Goal: Task Accomplishment & Management: Manage account settings

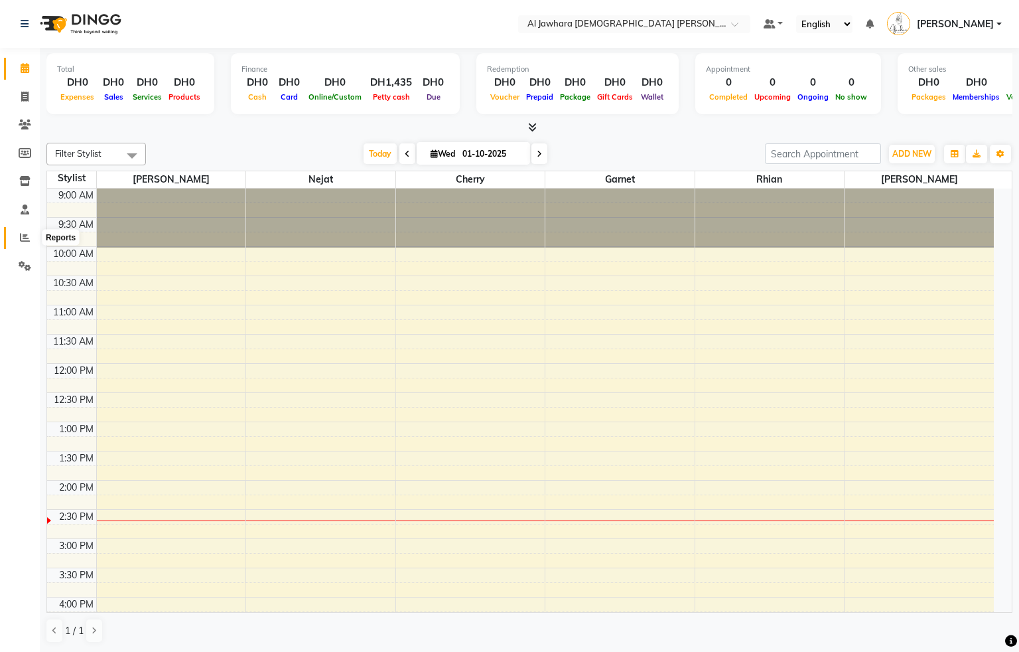
click at [25, 241] on icon at bounding box center [25, 237] width 10 height 10
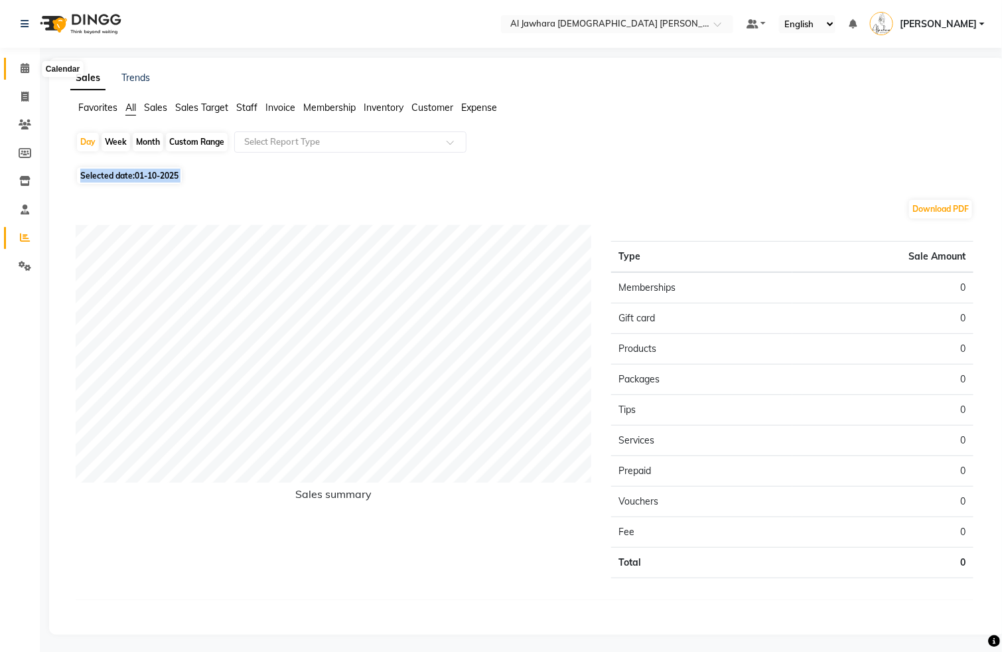
click at [23, 64] on icon at bounding box center [25, 68] width 9 height 10
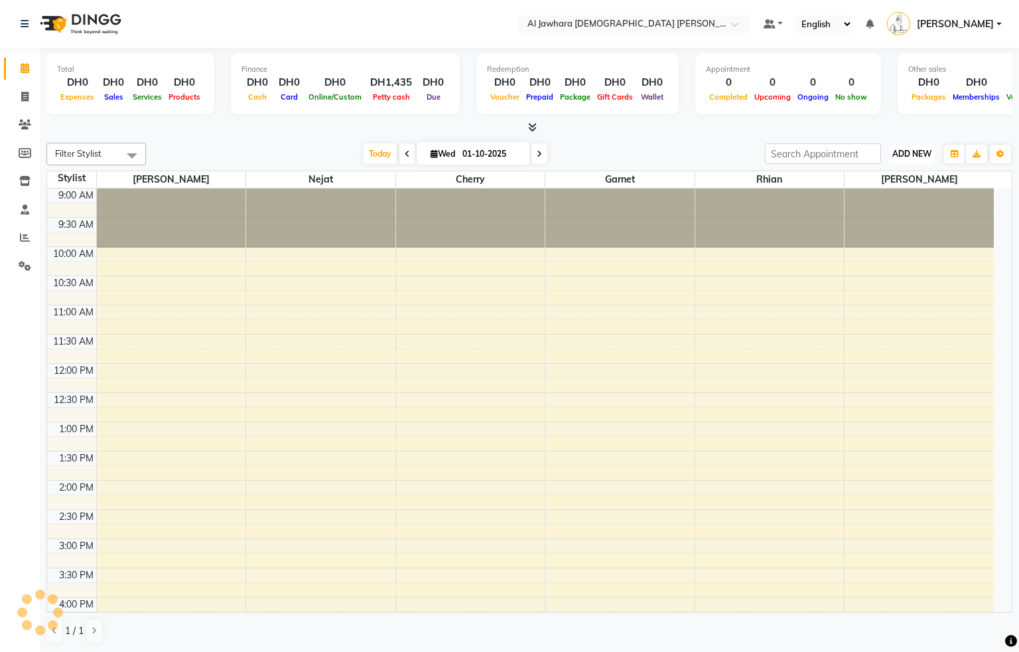
click at [900, 158] on span "ADD NEW" at bounding box center [911, 154] width 39 height 10
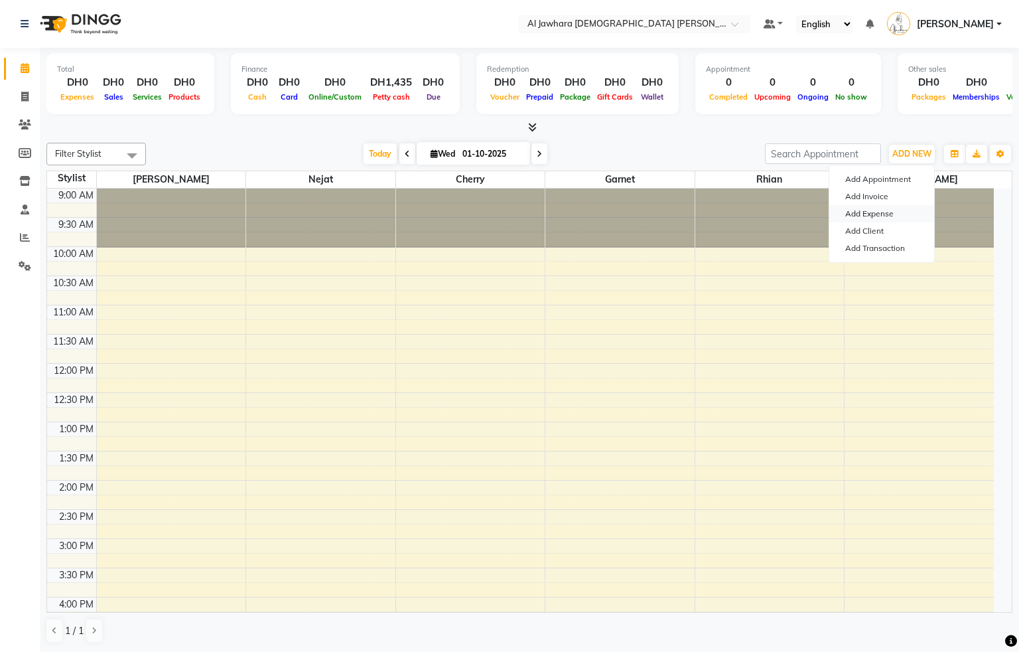
click at [875, 216] on link "Add Expense" at bounding box center [881, 213] width 105 height 17
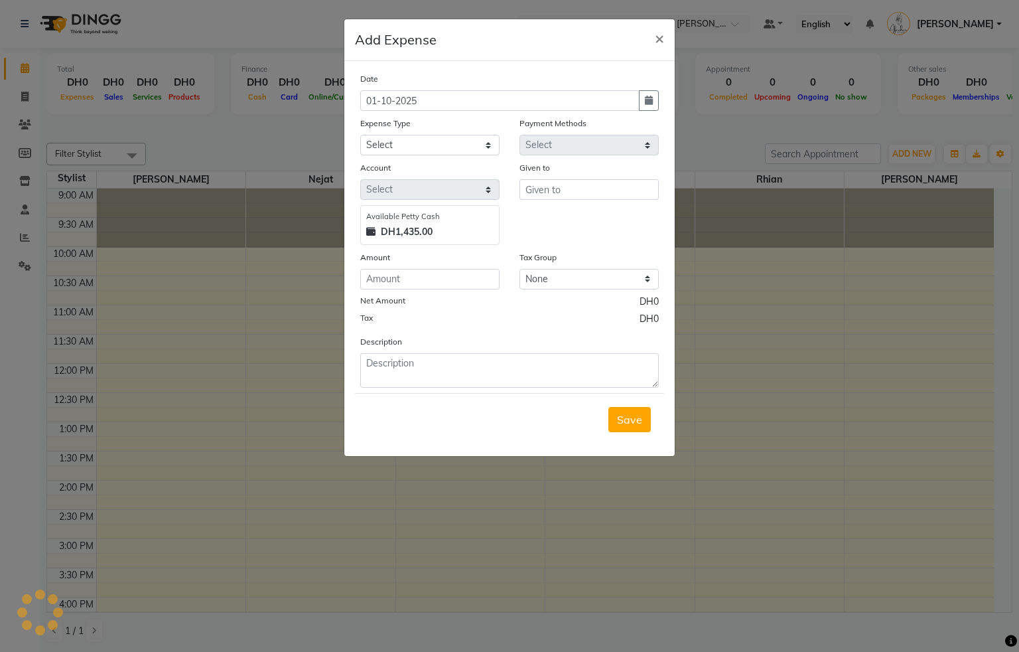
select select "1"
select select "2051"
click at [480, 100] on input "01-10-2025" at bounding box center [499, 100] width 279 height 21
click at [650, 96] on icon "button" at bounding box center [649, 100] width 8 height 9
select select "10"
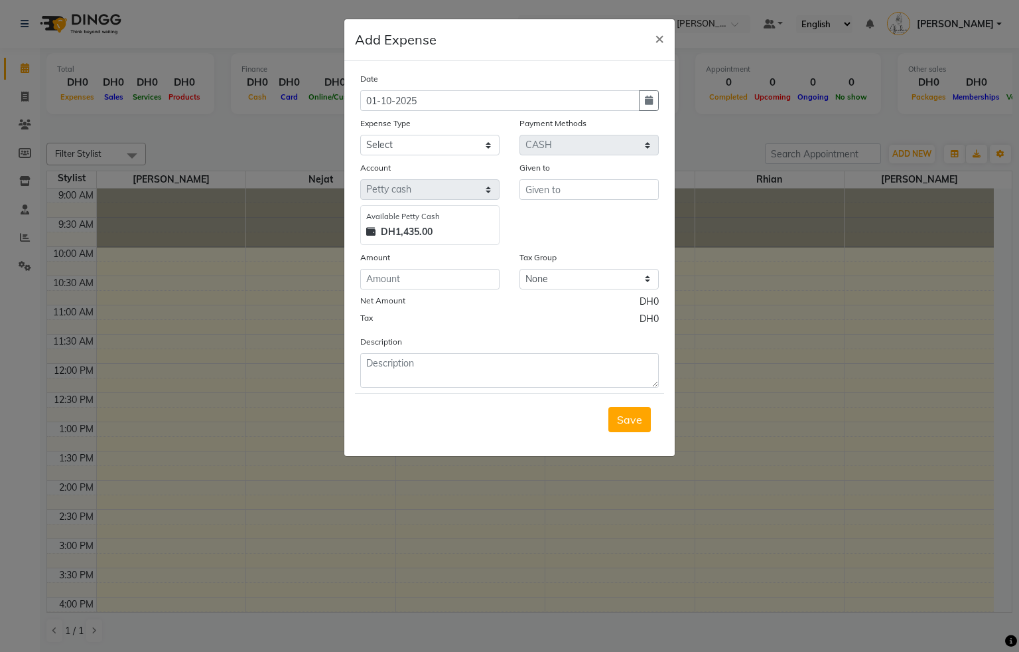
select select "2025"
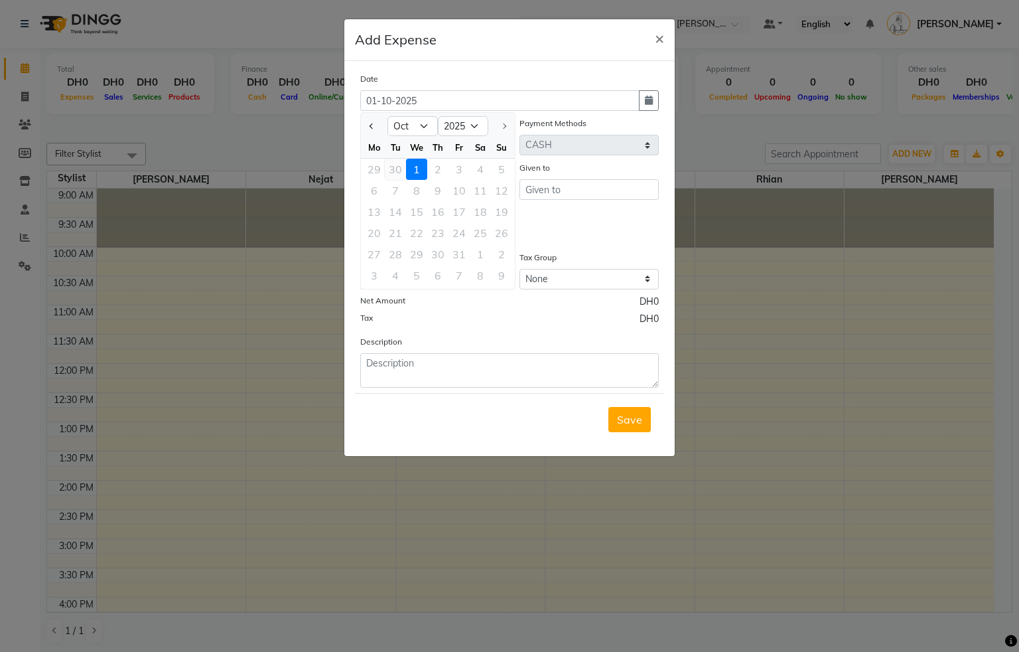
click at [394, 171] on div "30" at bounding box center [395, 169] width 21 height 21
type input "30-09-2025"
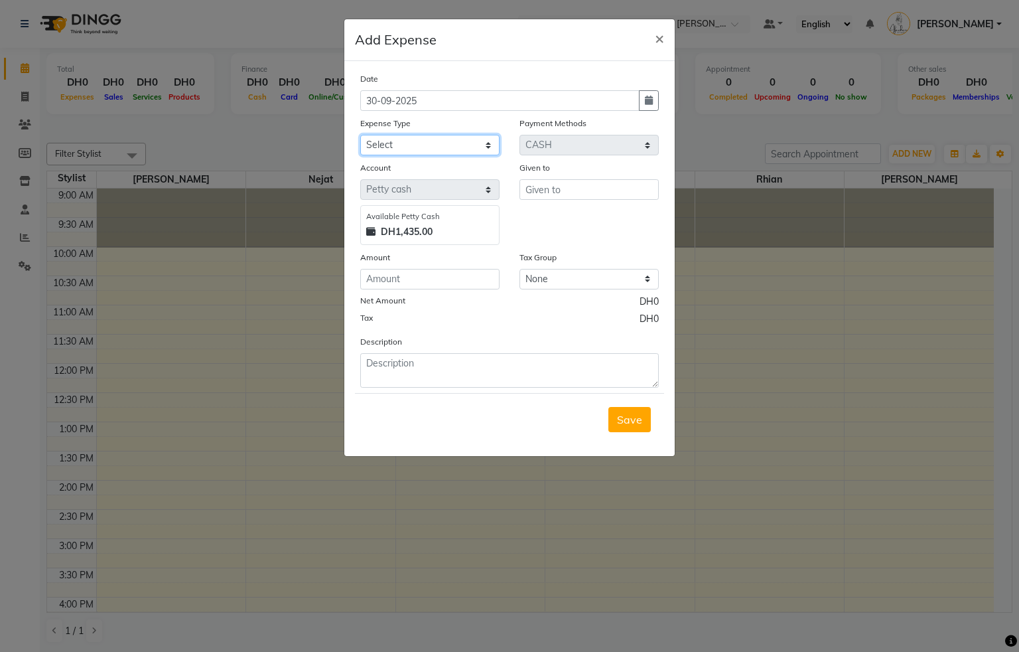
click at [421, 142] on select "Select Advance Salary Cash transfer to bank Cash transfer to hub Cash Transfer …" at bounding box center [429, 145] width 139 height 21
select select "633"
click at [360, 135] on select "Select Advance Salary Cash transfer to bank Cash transfer to hub Cash Transfer …" at bounding box center [429, 145] width 139 height 21
click at [659, 36] on span "×" at bounding box center [659, 38] width 9 height 20
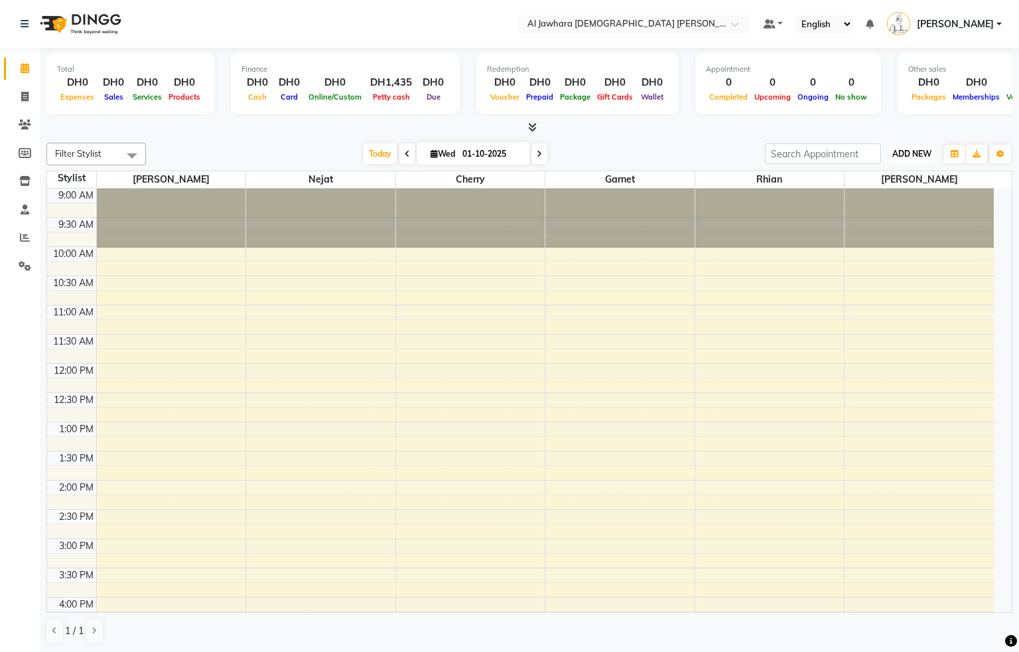
drag, startPoint x: 910, startPoint y: 157, endPoint x: 896, endPoint y: 161, distance: 14.5
click at [910, 158] on span "ADD NEW" at bounding box center [911, 154] width 39 height 10
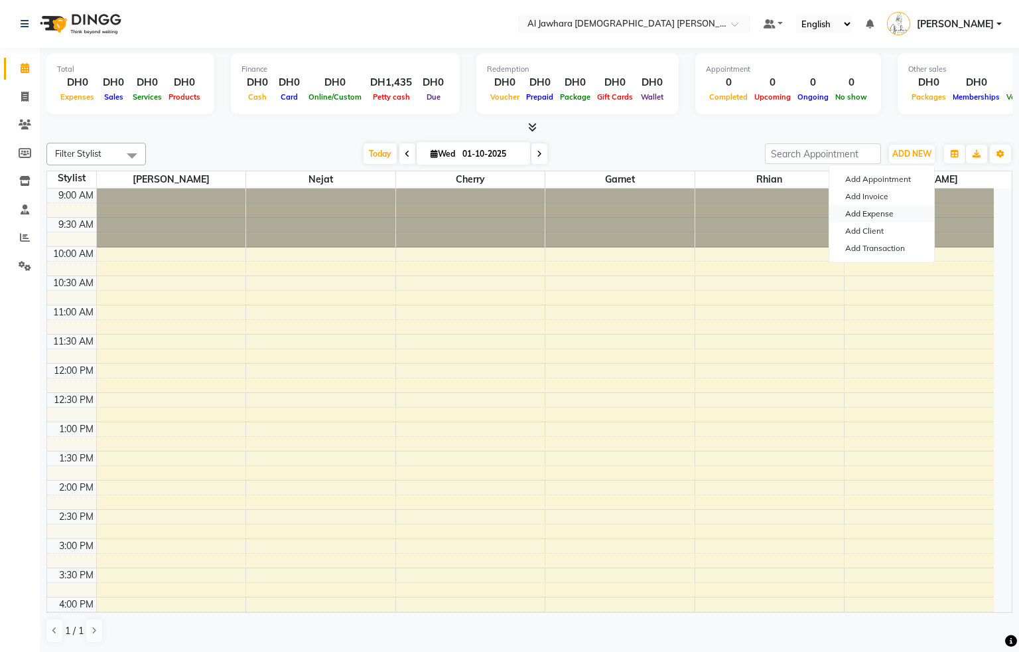
click at [874, 214] on link "Add Expense" at bounding box center [881, 213] width 105 height 17
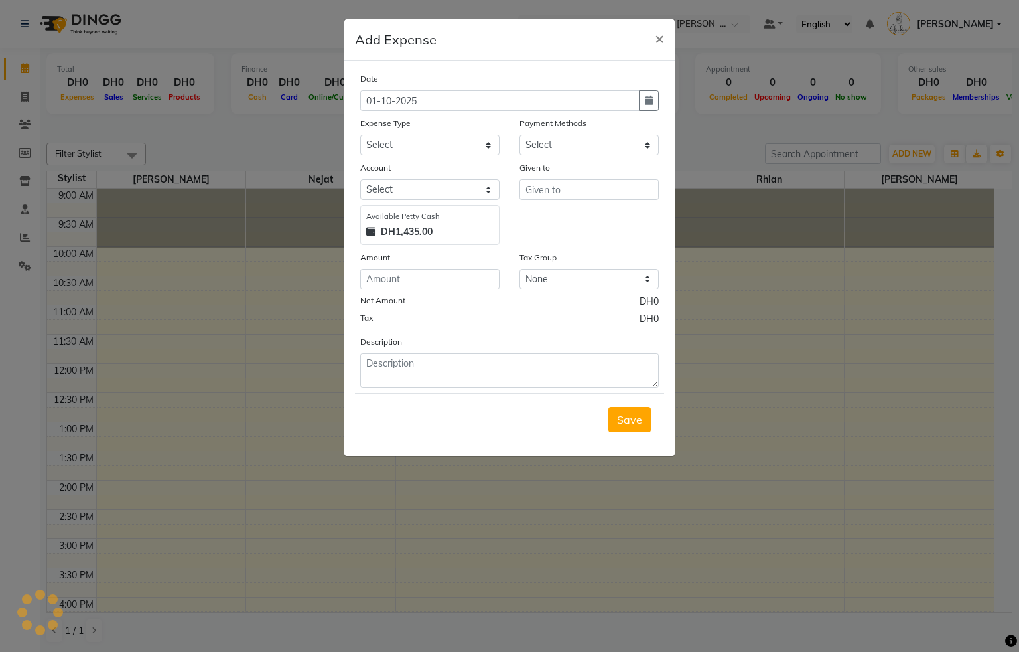
select select "1"
select select "2051"
click at [645, 104] on icon "button" at bounding box center [649, 100] width 8 height 9
select select "10"
select select "2025"
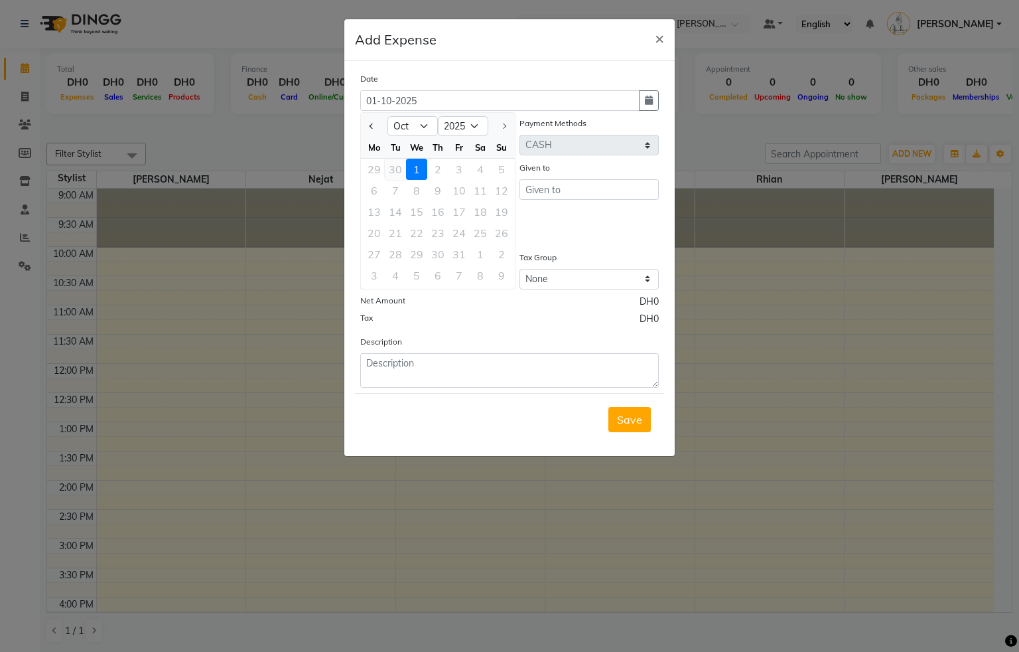
click at [396, 173] on div "30" at bounding box center [395, 169] width 21 height 21
type input "30-09-2025"
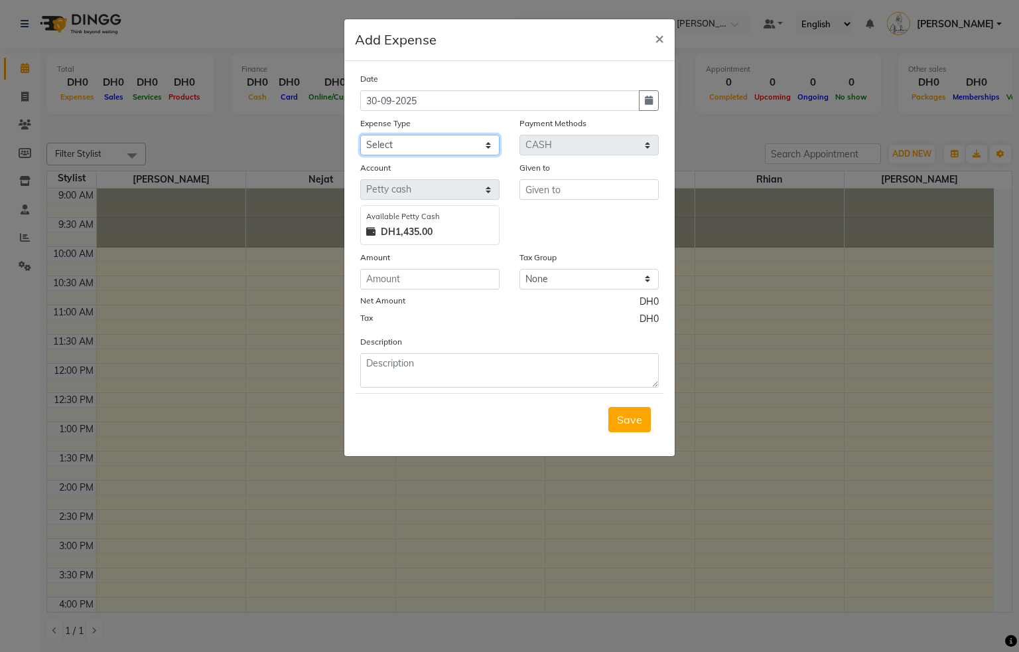
click at [413, 146] on select "Select Advance Salary Cash transfer to bank Cash transfer to hub Cash Transfer …" at bounding box center [429, 145] width 139 height 21
select select "633"
click at [360, 135] on select "Select Advance Salary Cash transfer to bank Cash transfer to hub Cash Transfer …" at bounding box center [429, 145] width 139 height 21
click at [419, 283] on input "number" at bounding box center [429, 279] width 139 height 21
type input "65"
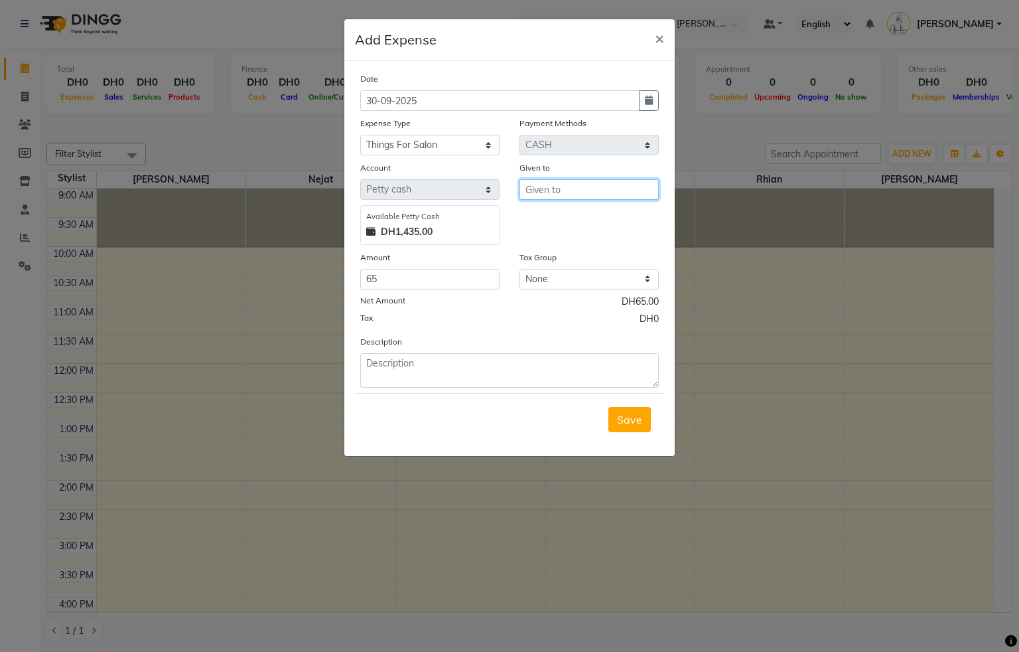
click at [549, 193] on input "text" at bounding box center [589, 189] width 139 height 21
click at [547, 219] on span "[PERSON_NAME]" at bounding box center [581, 216] width 90 height 13
type input "[PERSON_NAME]"
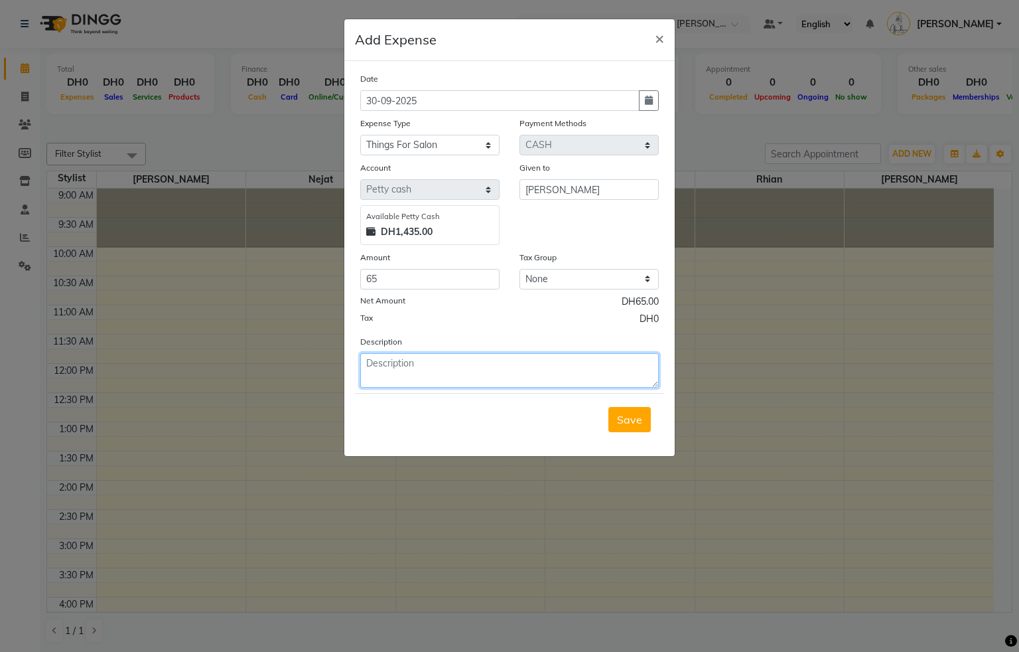
click at [402, 372] on textarea at bounding box center [509, 370] width 299 height 35
type textarea "rhian she buy things for hamam 45 derham and taxi 20 by;jenny"
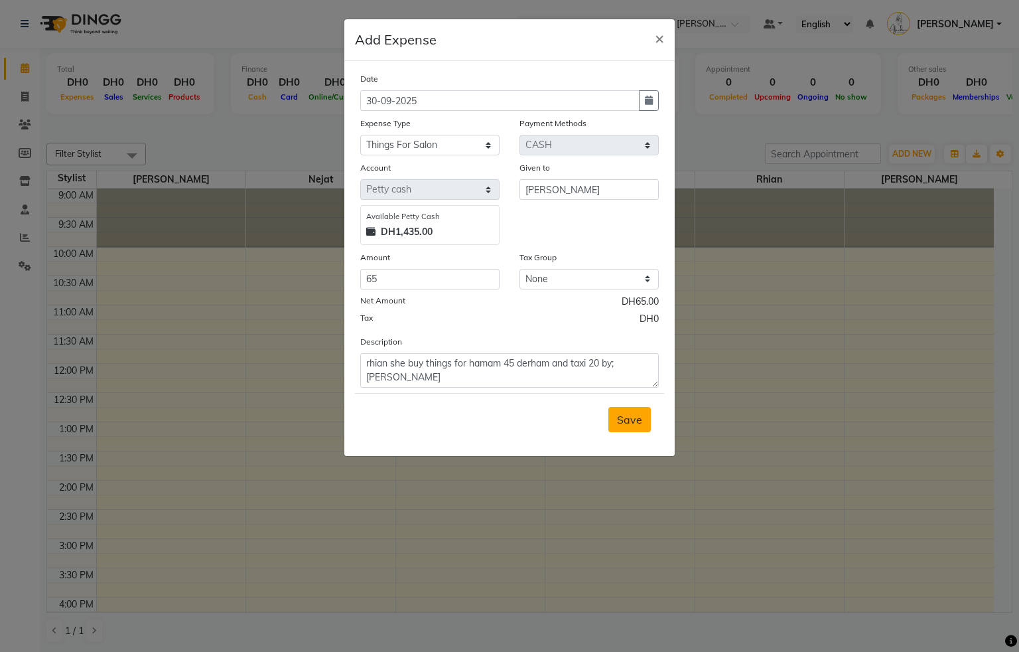
click at [632, 424] on span "Save" at bounding box center [629, 419] width 25 height 13
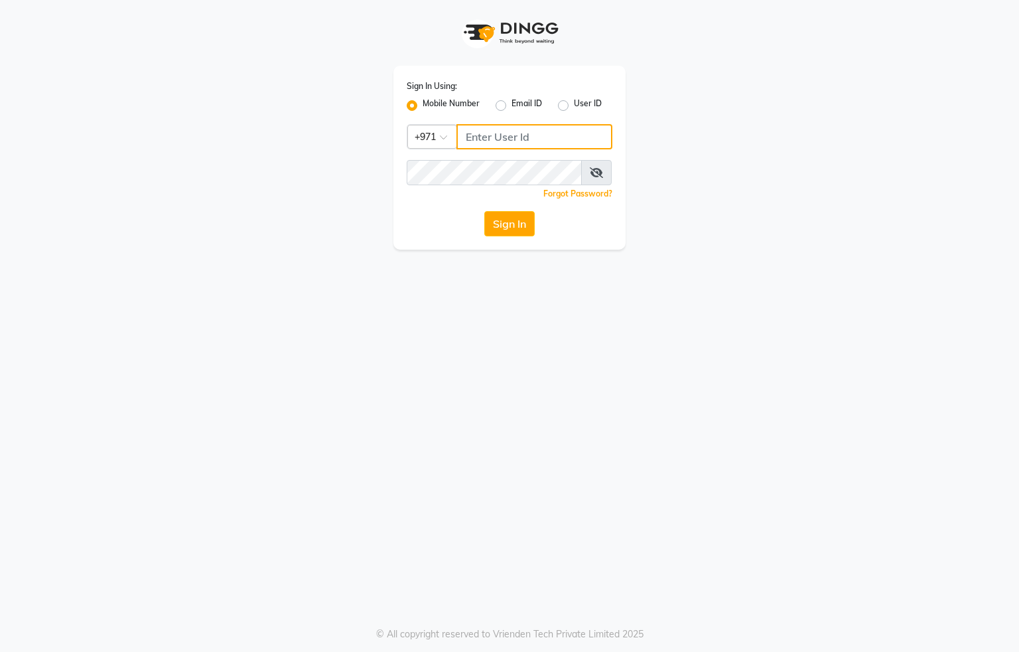
click at [506, 134] on input "Username" at bounding box center [535, 136] width 156 height 25
type input "554622061"
click at [516, 221] on button "Sign In" at bounding box center [509, 223] width 50 height 25
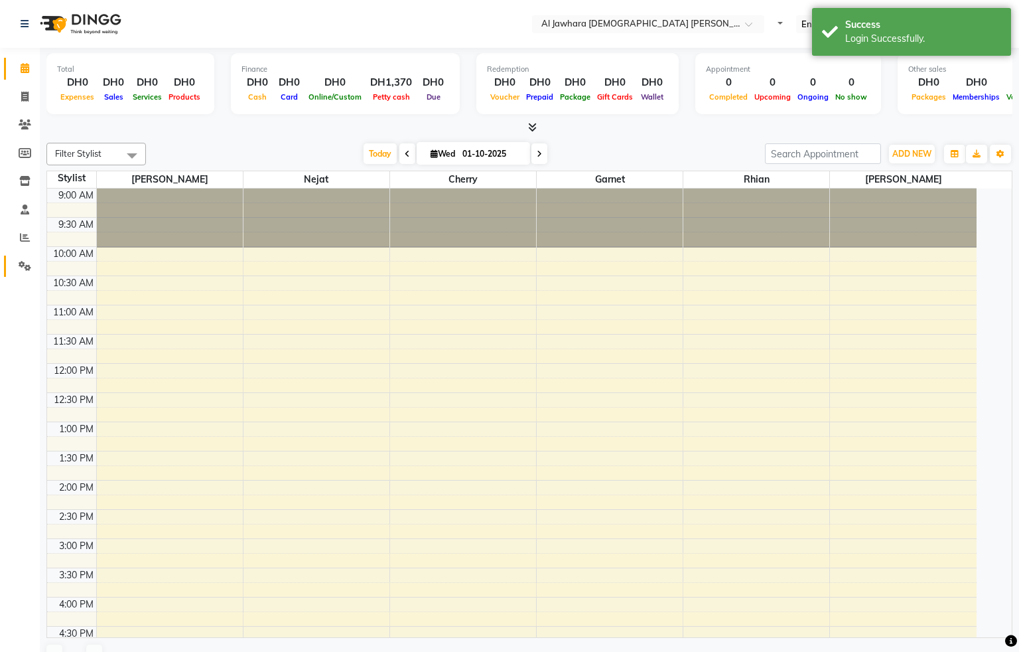
select select "en"
click at [22, 239] on icon at bounding box center [25, 237] width 10 height 10
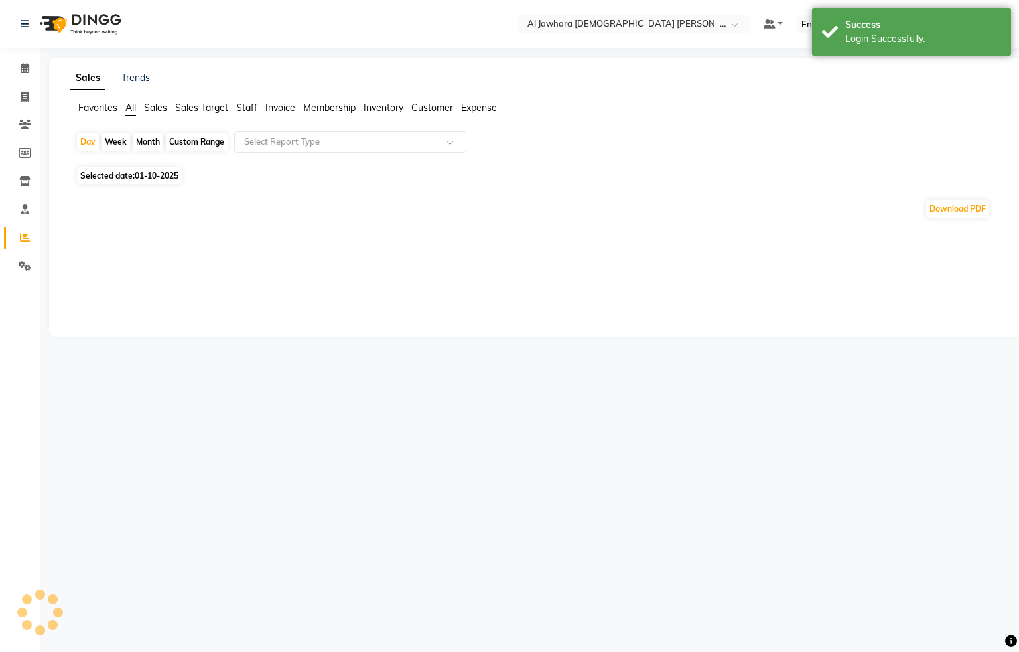
click at [146, 146] on div "Month" at bounding box center [148, 142] width 31 height 19
select select "10"
select select "2025"
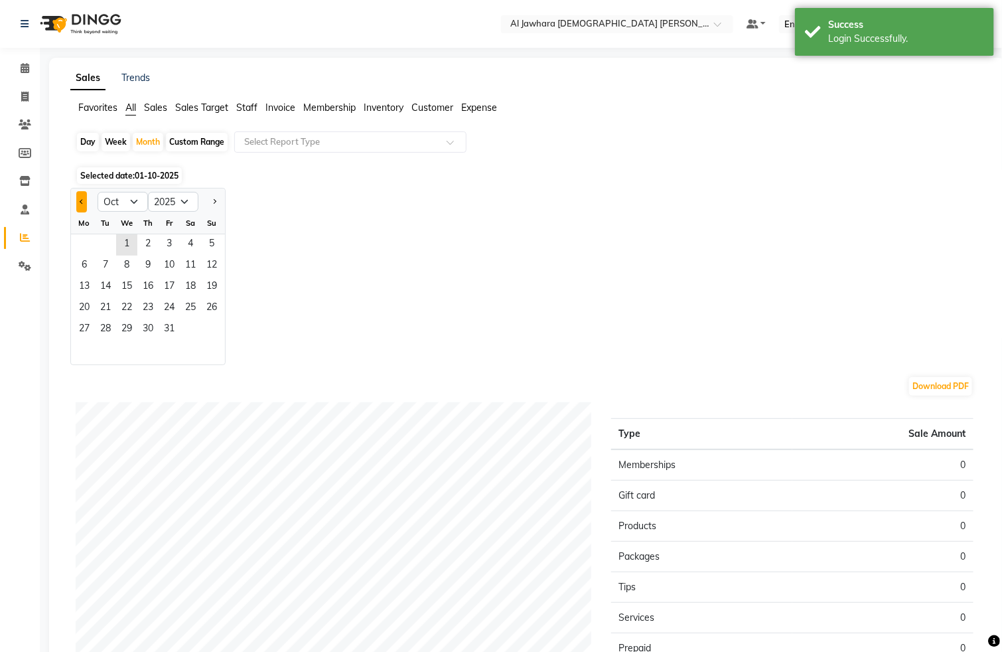
click at [86, 199] on button "Previous month" at bounding box center [81, 201] width 11 height 21
select select "9"
click at [82, 247] on span "1" at bounding box center [84, 244] width 21 height 21
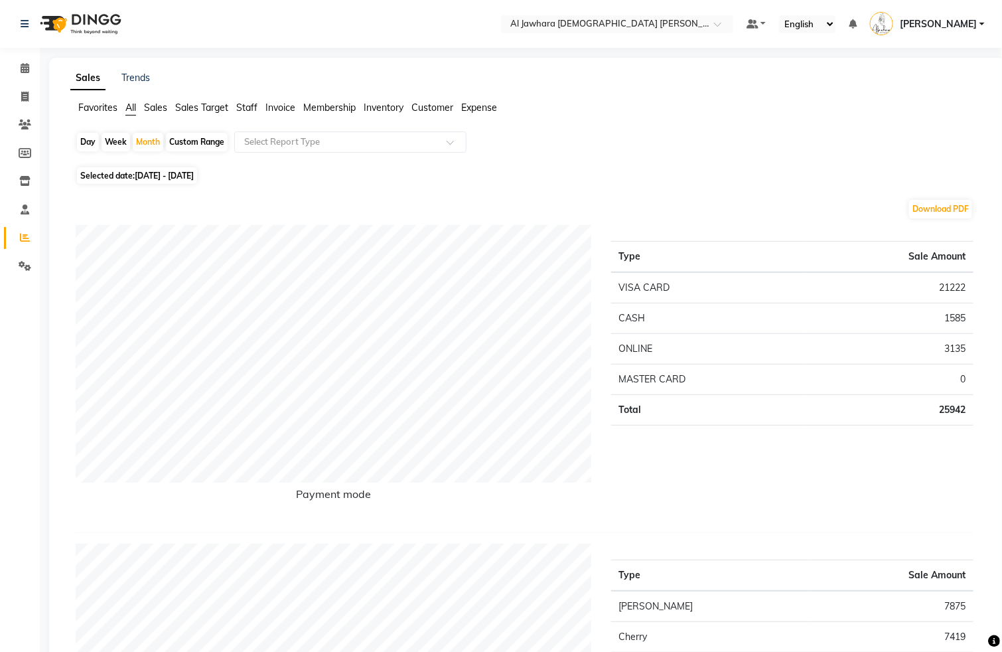
click at [470, 106] on span "Expense" at bounding box center [479, 108] width 36 height 12
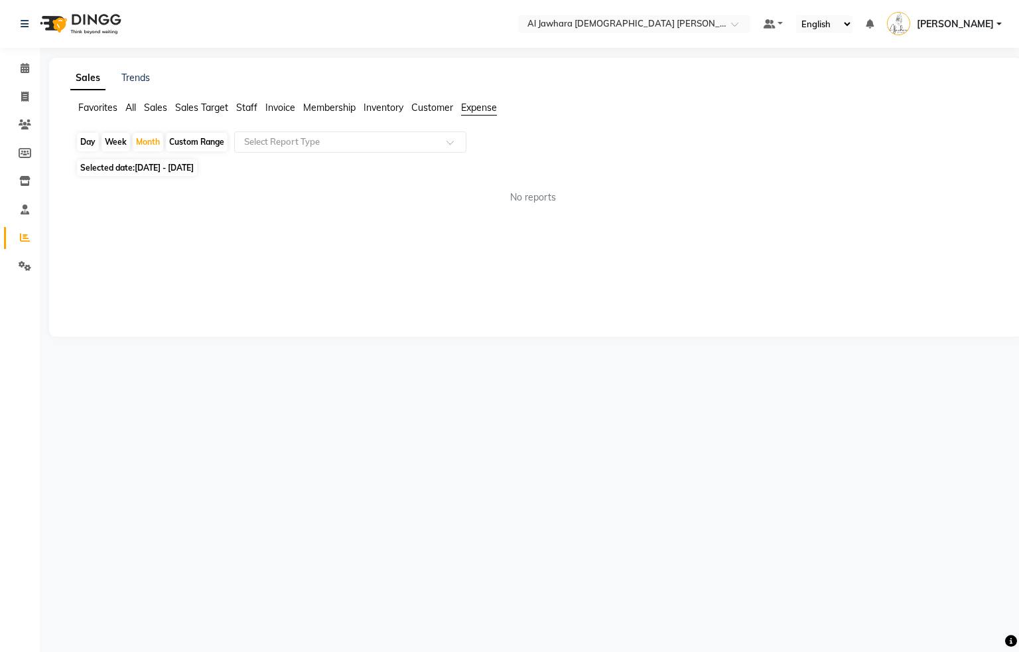
click at [130, 169] on span "Selected date: [DATE] - [DATE]" at bounding box center [137, 167] width 120 height 17
select select "9"
select select "2025"
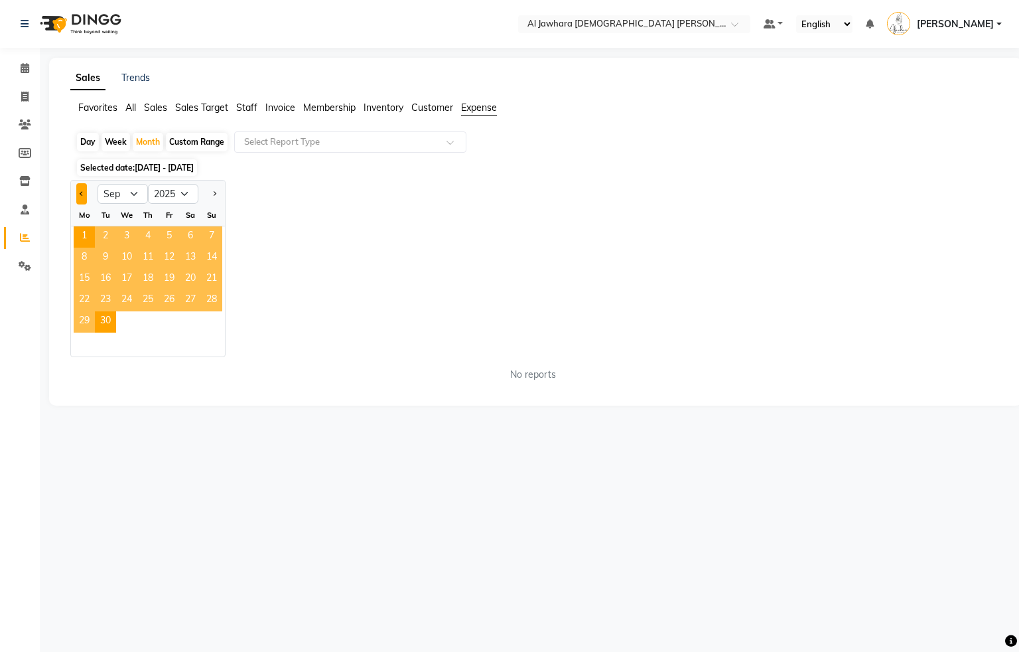
click at [78, 197] on button "Previous month" at bounding box center [81, 193] width 11 height 21
select select "8"
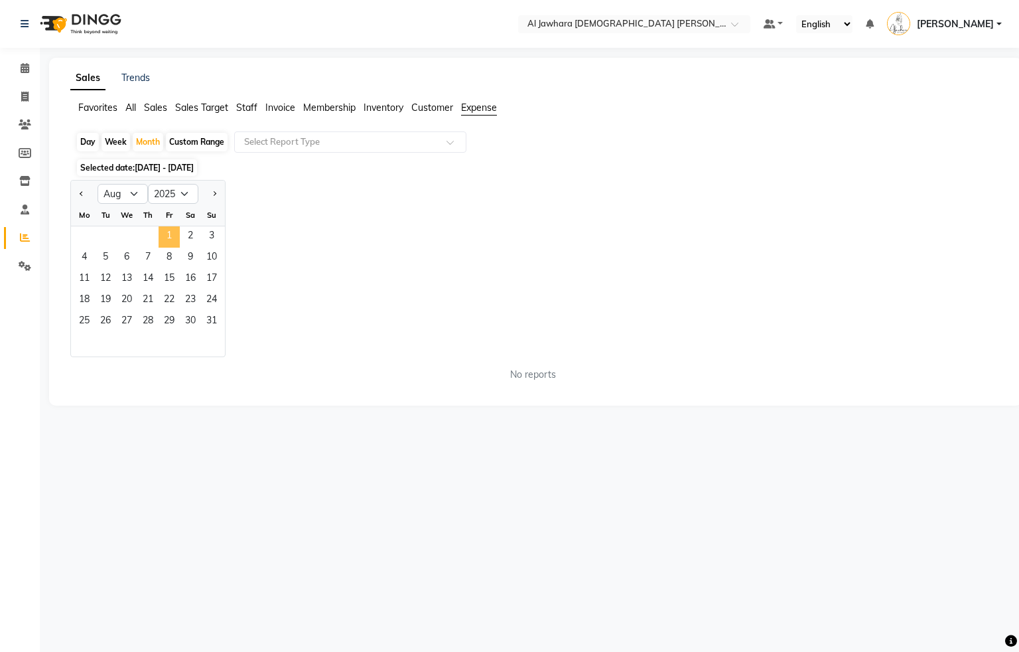
click at [166, 238] on span "1" at bounding box center [169, 236] width 21 height 21
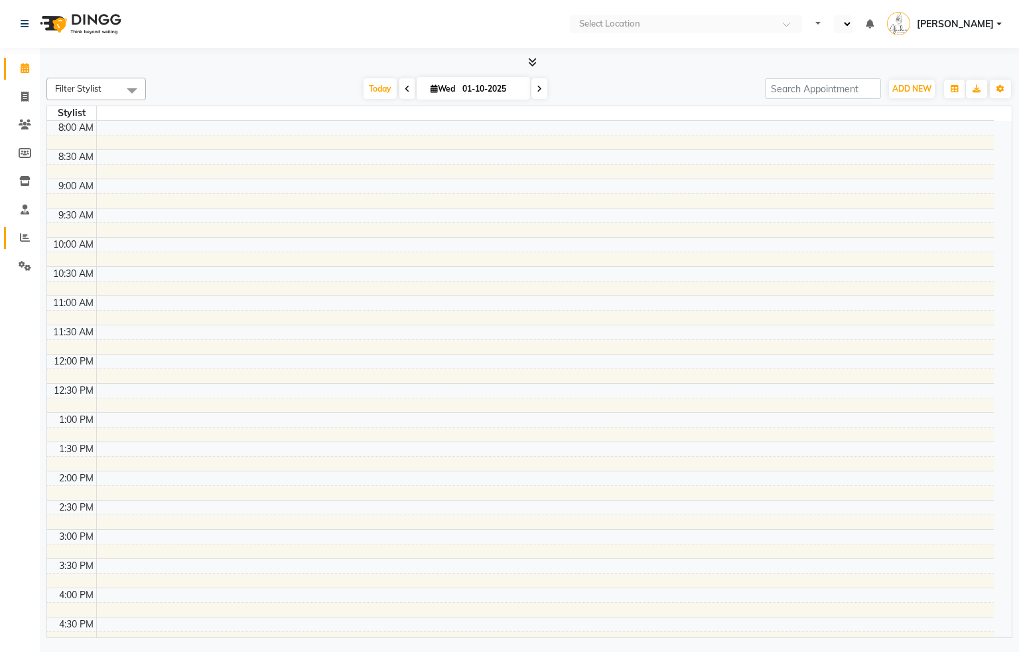
select select "en"
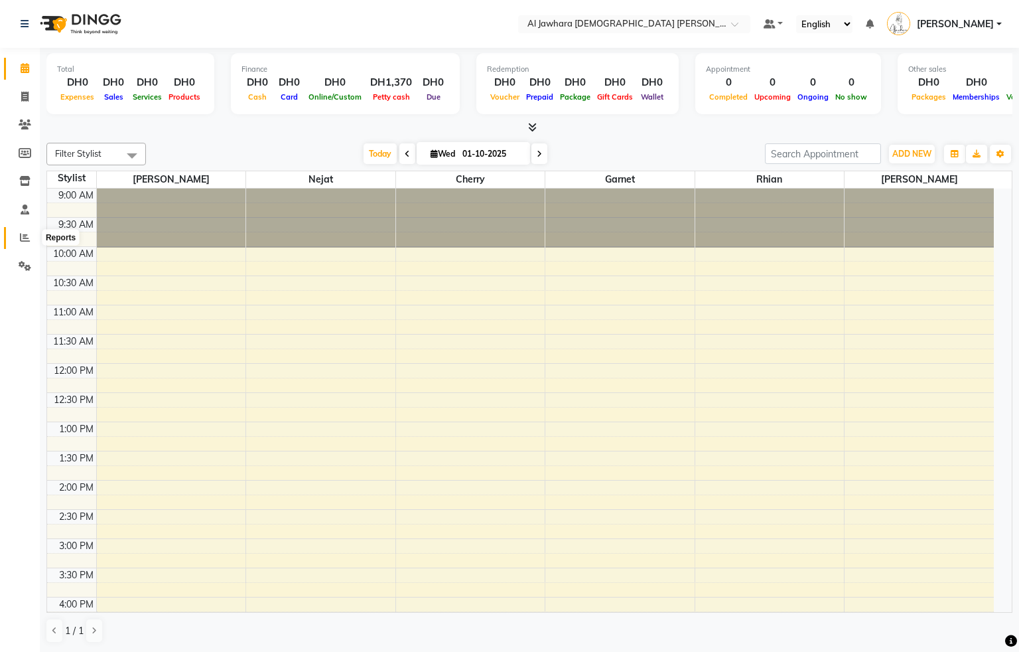
click at [25, 235] on icon at bounding box center [25, 237] width 10 height 10
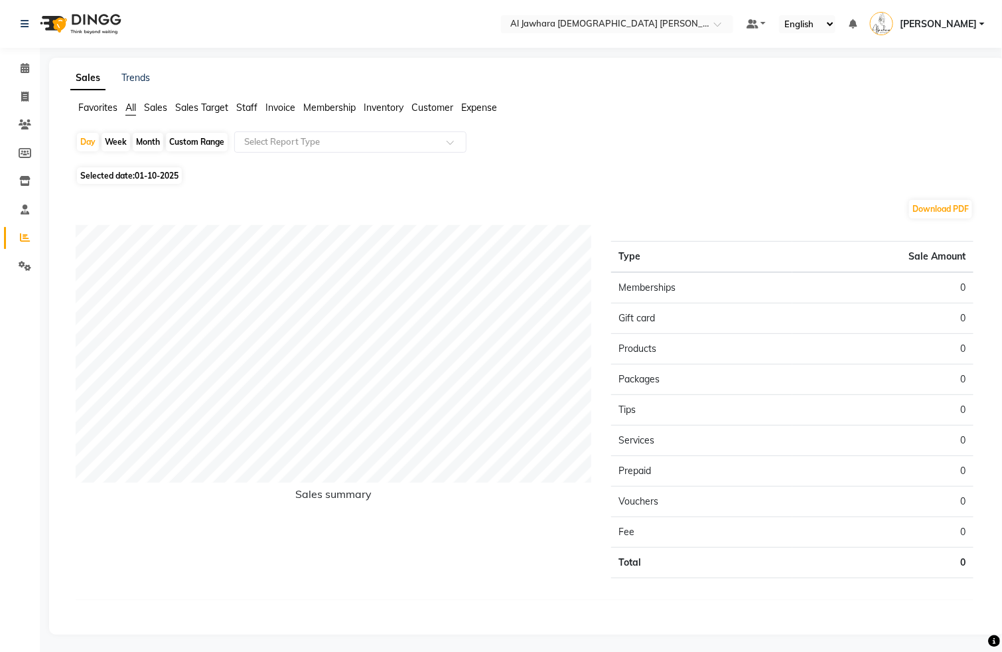
click at [147, 142] on div "Month" at bounding box center [148, 142] width 31 height 19
select select "10"
select select "2025"
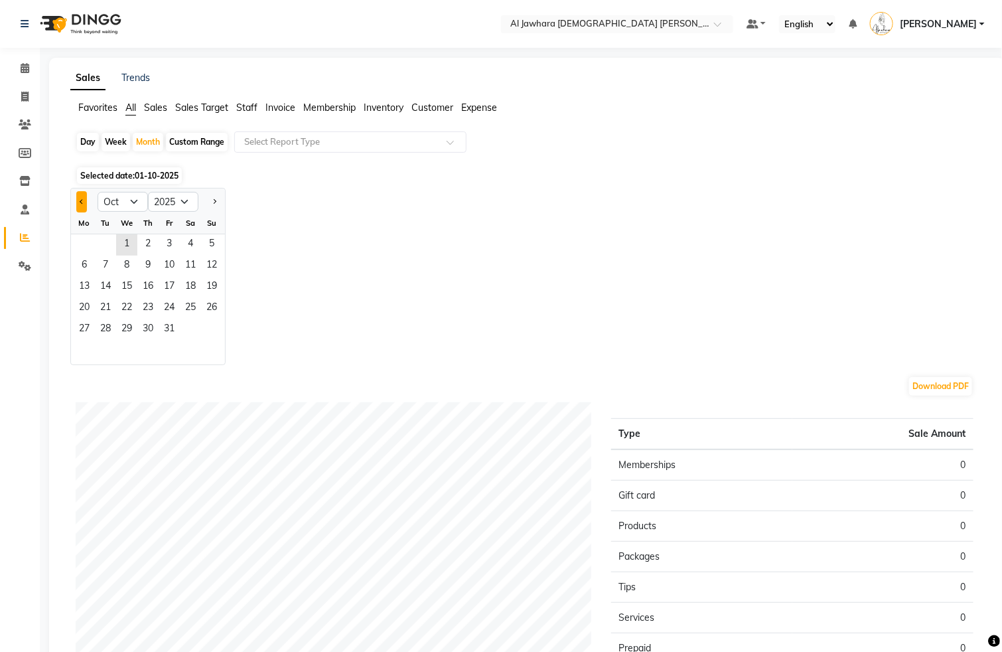
click at [84, 200] on span "Previous month" at bounding box center [82, 200] width 5 height 5
select select "9"
click at [82, 249] on span "1" at bounding box center [84, 244] width 21 height 21
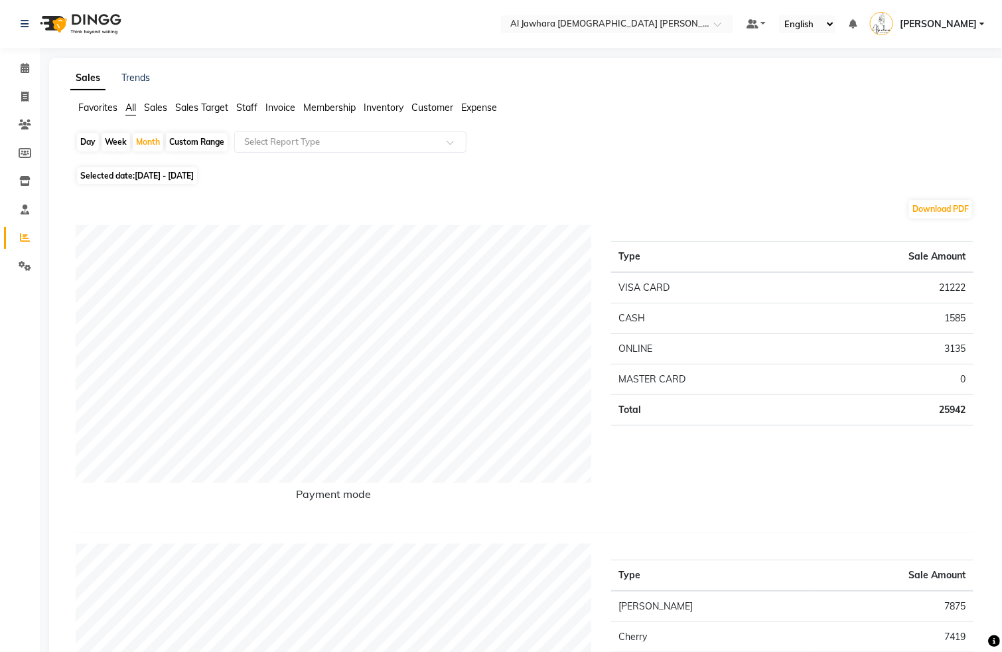
click at [474, 108] on span "Expense" at bounding box center [479, 108] width 36 height 12
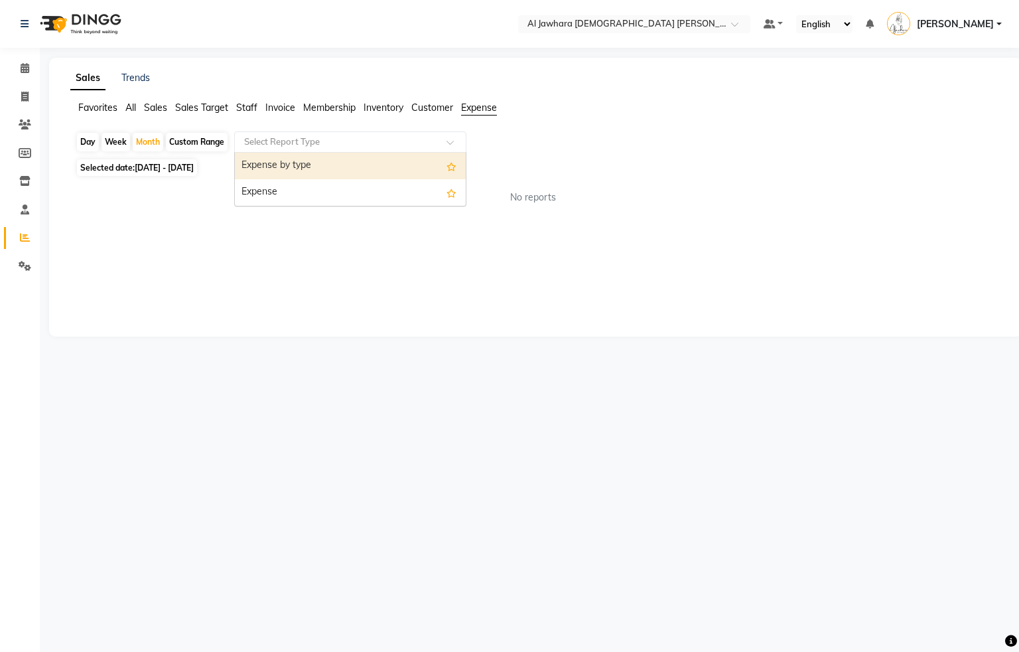
click at [348, 145] on input "text" at bounding box center [337, 141] width 191 height 13
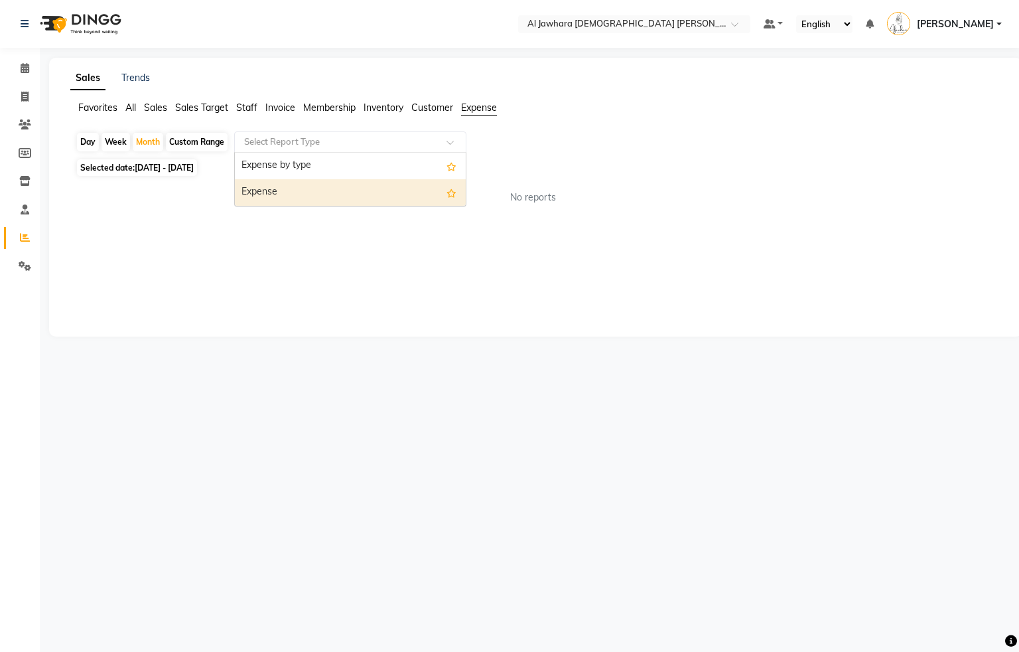
click at [291, 189] on div "Expense" at bounding box center [350, 192] width 231 height 27
select select "filtered_report"
select select "pdf"
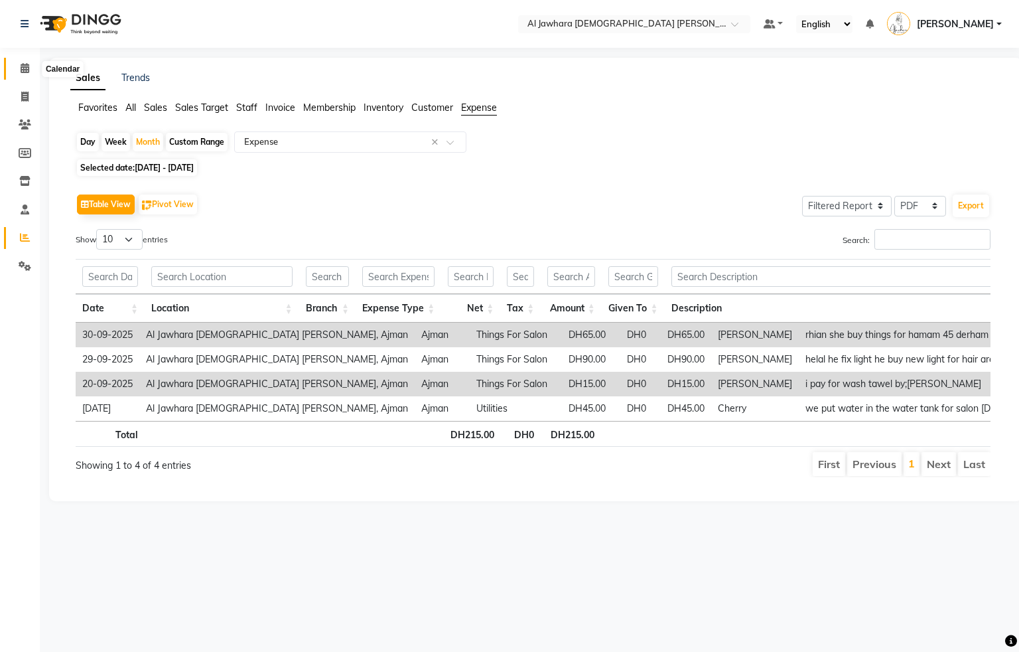
click at [18, 70] on span at bounding box center [24, 68] width 23 height 15
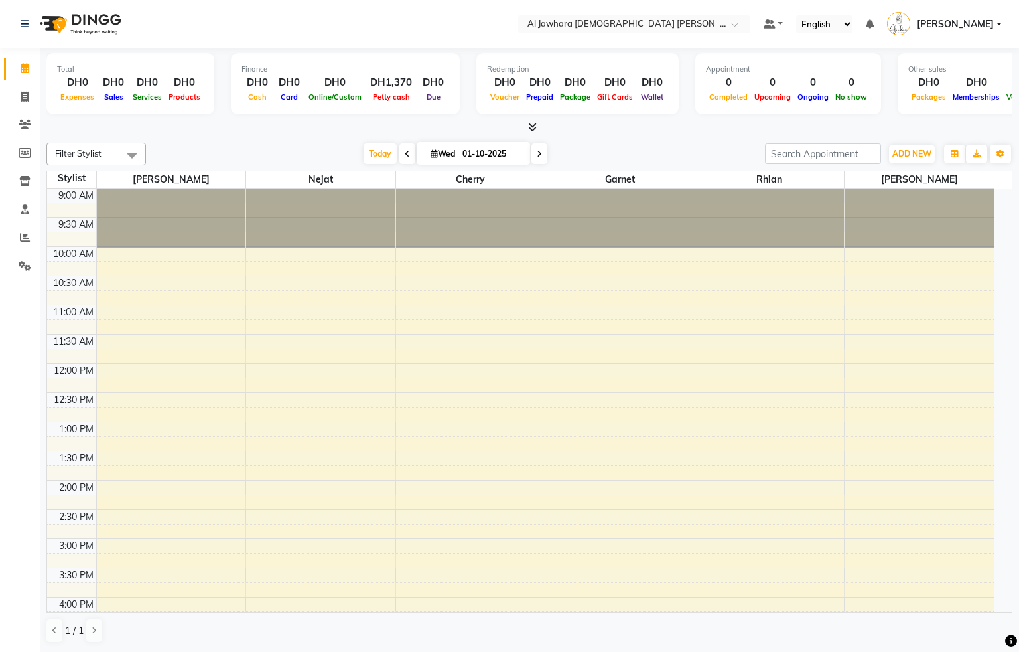
click at [225, 514] on div "9:00 AM 9:30 AM 10:00 AM 10:30 AM 11:00 AM 11:30 AM 12:00 PM 12:30 PM 1:00 PM 1…" at bounding box center [520, 567] width 947 height 758
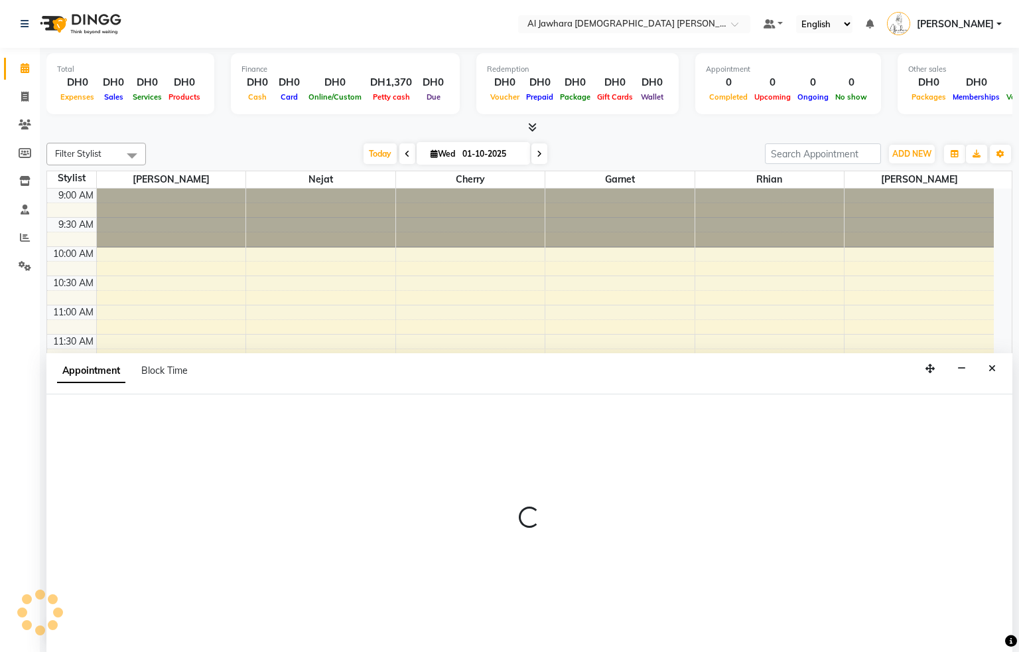
select select "13408"
select select "855"
select select "tentative"
